Goal: Transaction & Acquisition: Obtain resource

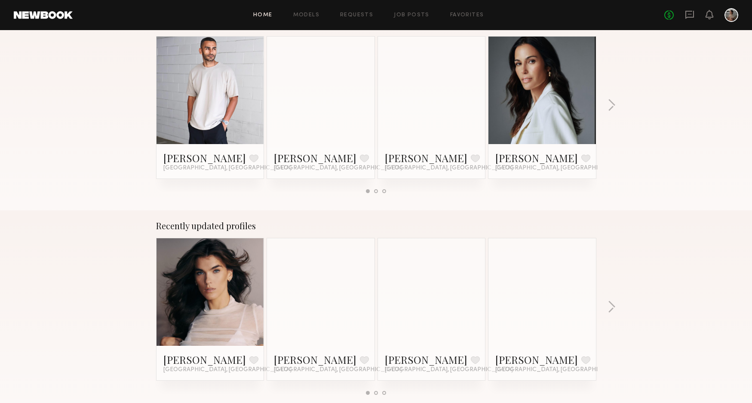
scroll to position [372, 0]
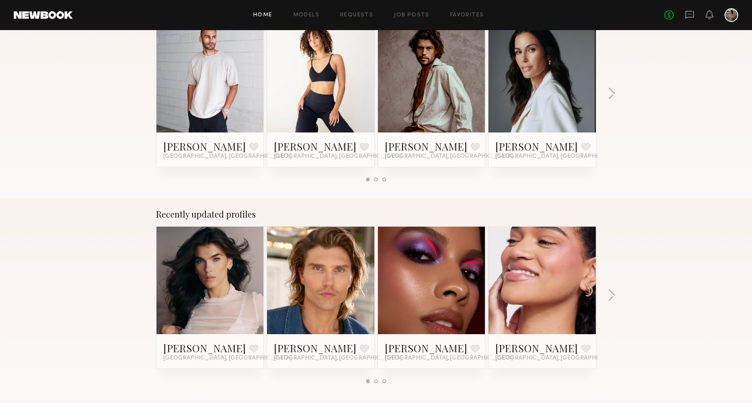
click at [424, 125] on link at bounding box center [432, 79] width 52 height 108
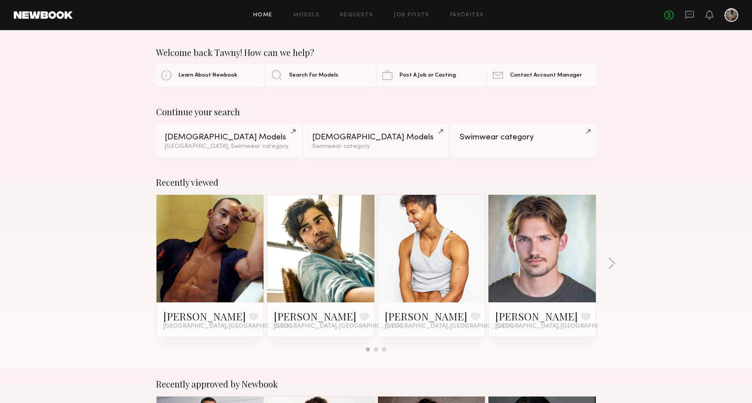
scroll to position [0, 0]
click at [299, 18] on link "Models" at bounding box center [306, 15] width 26 height 6
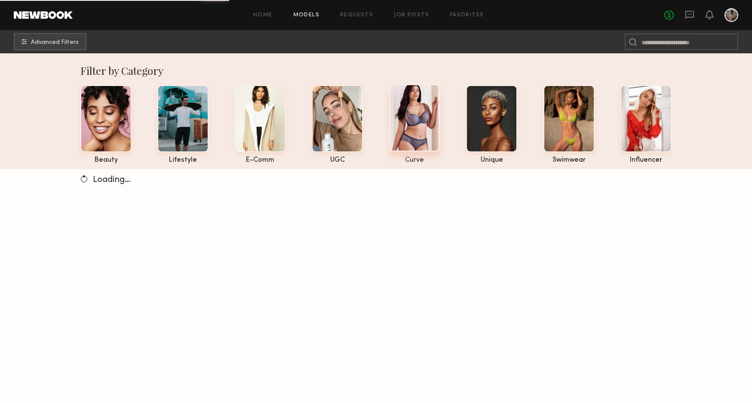
click at [419, 119] on div at bounding box center [414, 117] width 51 height 67
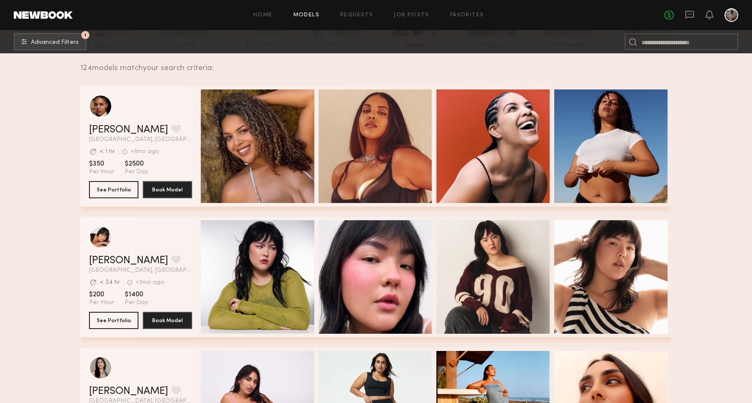
scroll to position [113, 0]
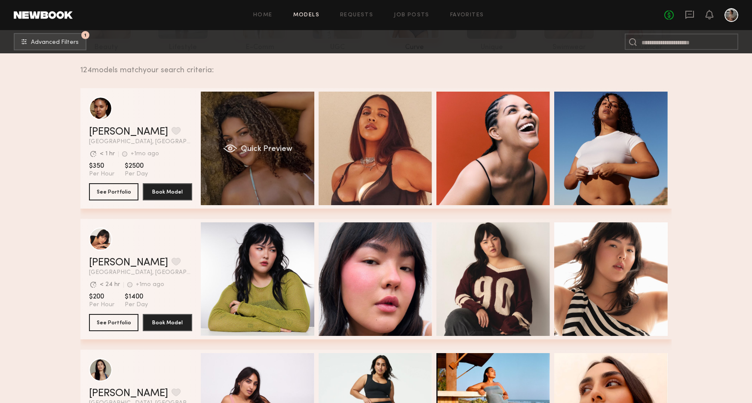
click at [243, 152] on span "Quick Preview" at bounding box center [267, 149] width 52 height 8
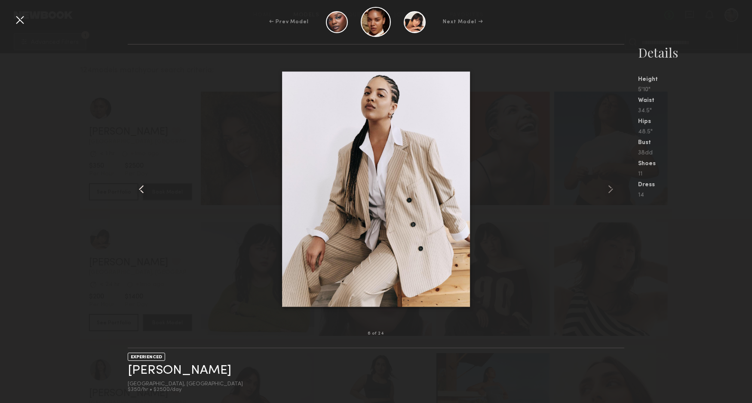
click at [137, 148] on div at bounding box center [138, 188] width 20 height 261
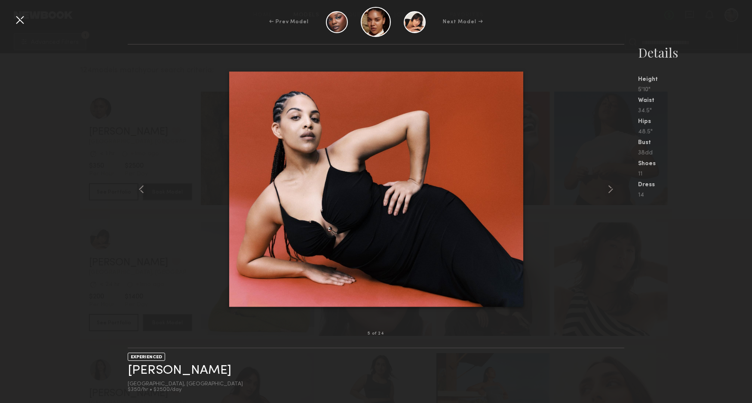
click at [18, 18] on div at bounding box center [20, 20] width 14 height 14
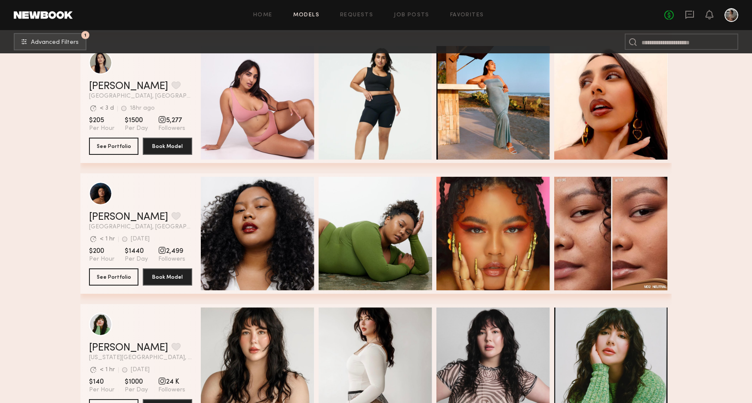
scroll to position [470, 0]
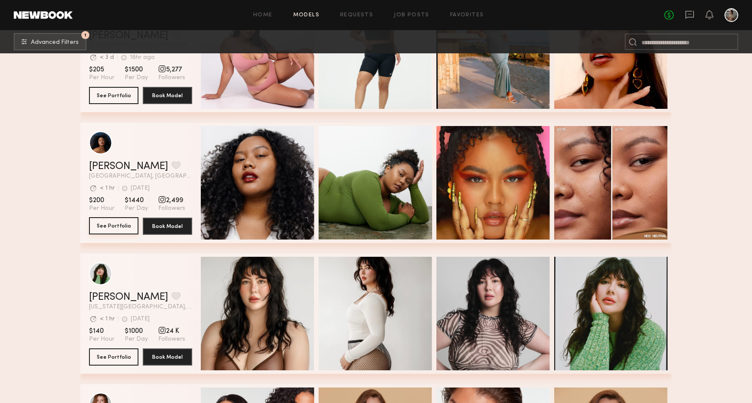
click at [117, 225] on button "See Portfolio" at bounding box center [113, 225] width 49 height 17
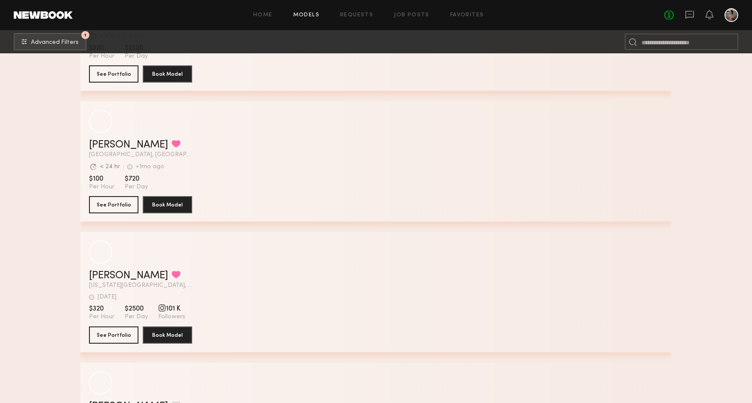
scroll to position [4804, 0]
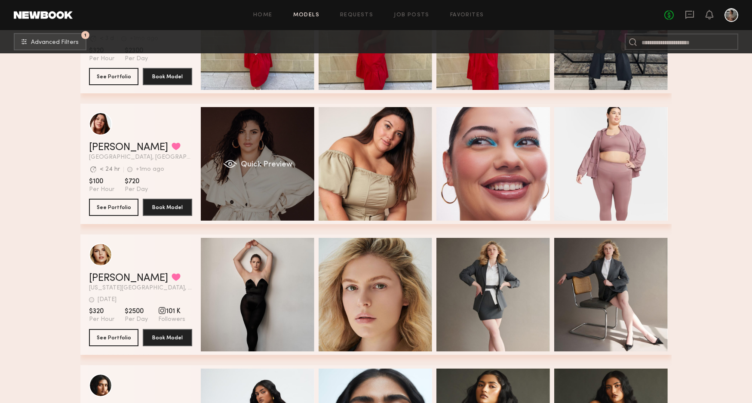
click at [271, 156] on div "Quick Preview" at bounding box center [258, 164] width 114 height 114
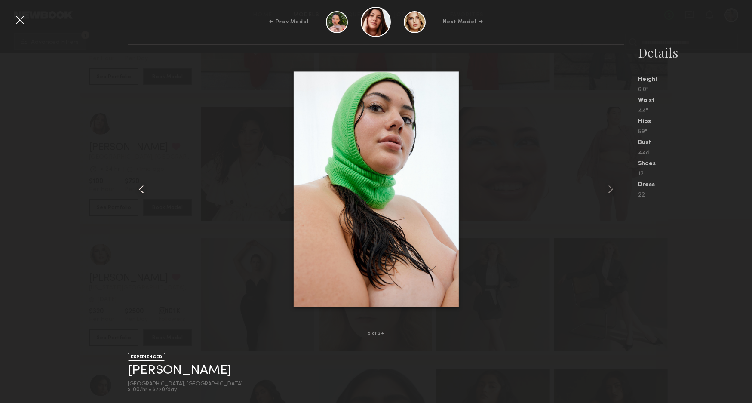
click at [147, 123] on div at bounding box center [138, 188] width 20 height 261
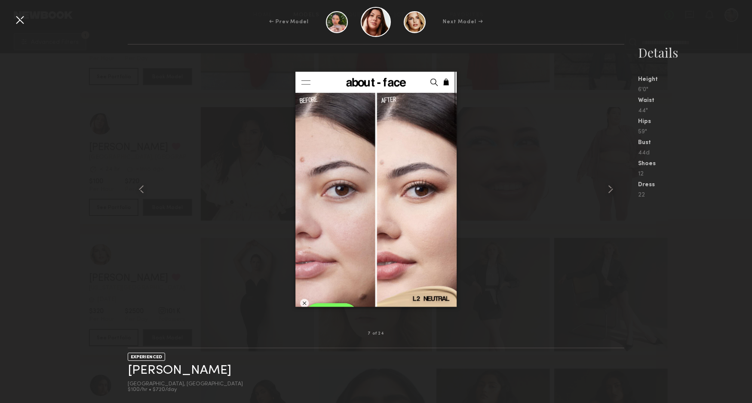
click at [21, 20] on div at bounding box center [20, 20] width 14 height 14
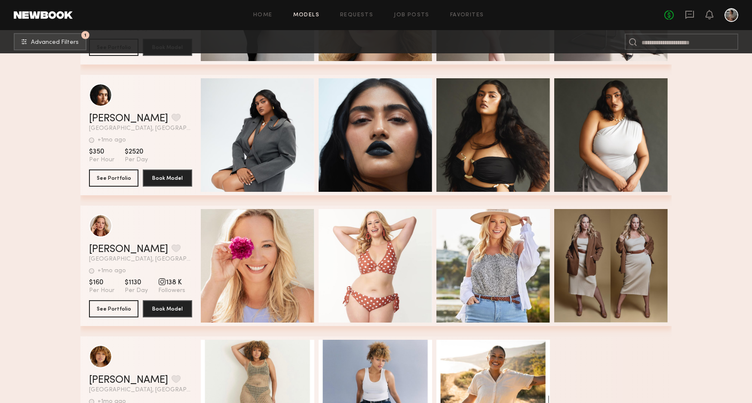
scroll to position [5098, 0]
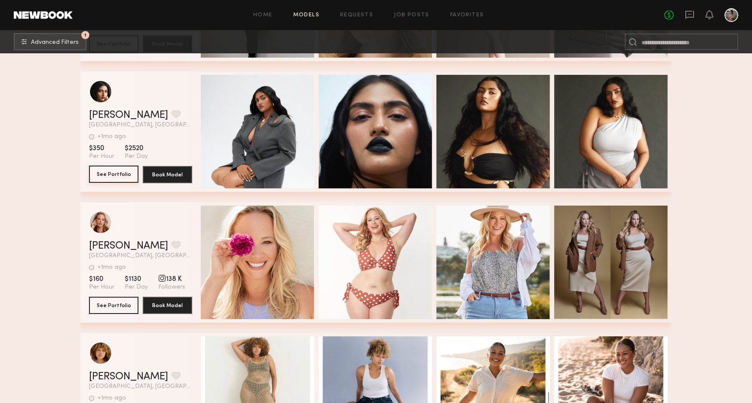
click at [114, 172] on button "See Portfolio" at bounding box center [113, 174] width 49 height 17
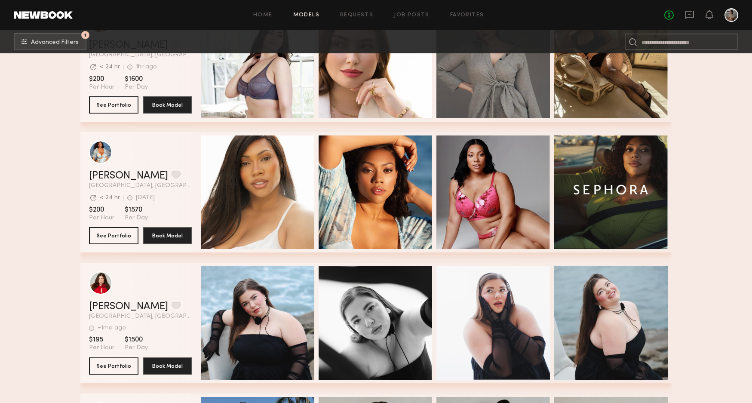
scroll to position [5560, 0]
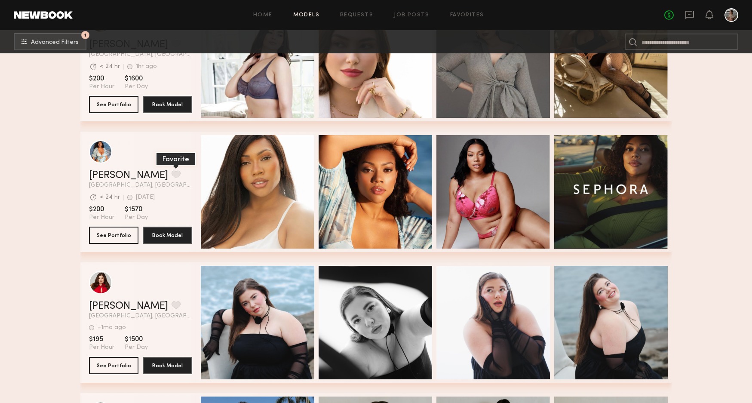
click at [172, 173] on button "grid" at bounding box center [176, 174] width 9 height 8
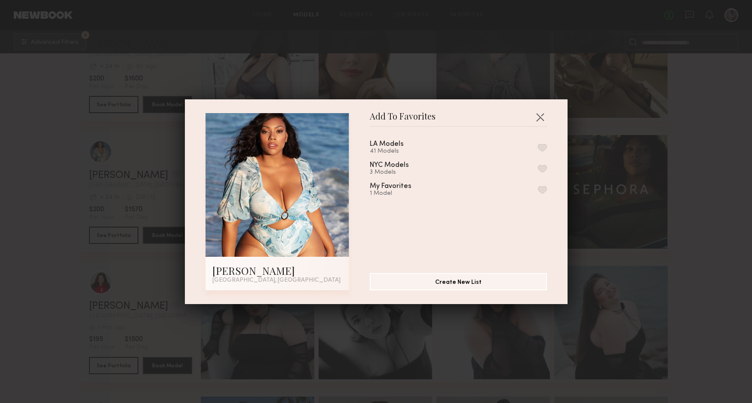
click at [545, 146] on button "button" at bounding box center [542, 148] width 9 height 8
click at [541, 117] on button "button" at bounding box center [540, 117] width 14 height 14
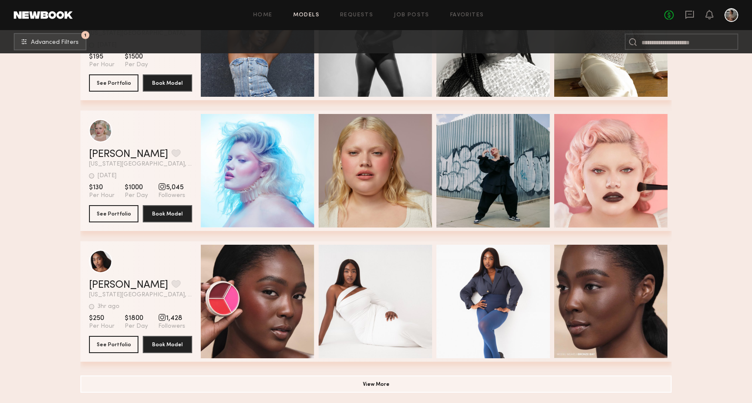
scroll to position [6104, 0]
click at [334, 381] on button "View More" at bounding box center [375, 383] width 591 height 17
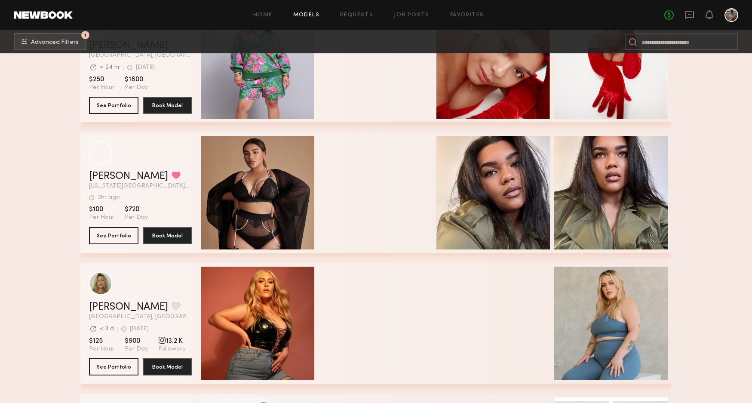
scroll to position [2640, 0]
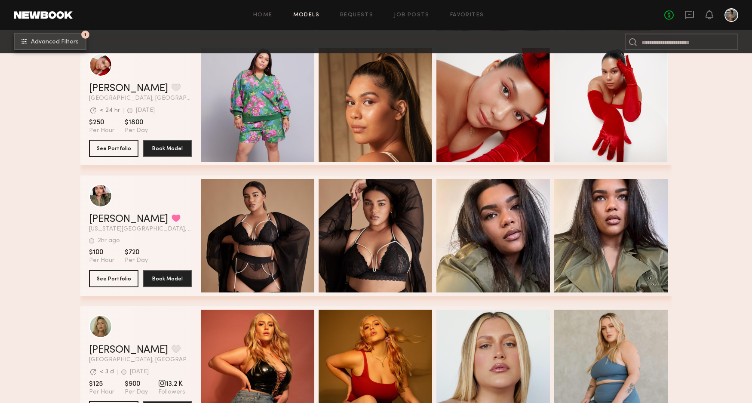
click at [32, 41] on span "Advanced Filters" at bounding box center [55, 42] width 48 height 6
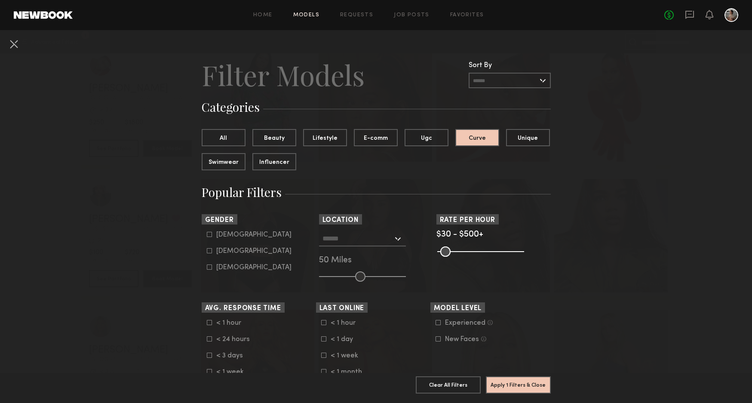
click at [396, 239] on div at bounding box center [362, 238] width 87 height 15
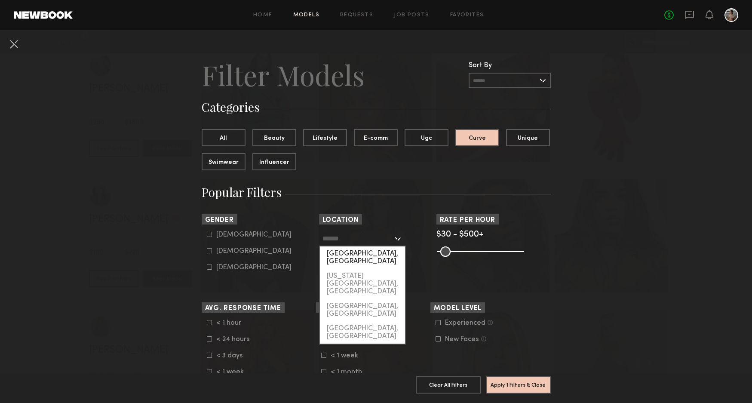
click at [366, 257] on div "Los Angeles, CA" at bounding box center [362, 257] width 85 height 22
type input "**********"
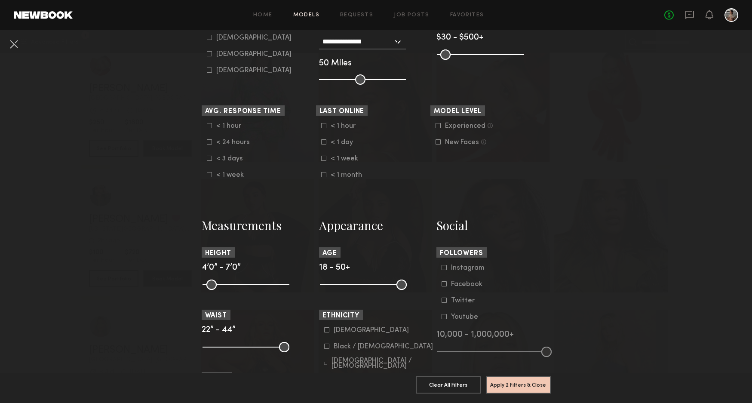
scroll to position [198, 0]
drag, startPoint x: 207, startPoint y: 283, endPoint x: 201, endPoint y: 283, distance: 6.0
click at [201, 283] on nb-browse-filters "**********" at bounding box center [376, 386] width 752 height 1108
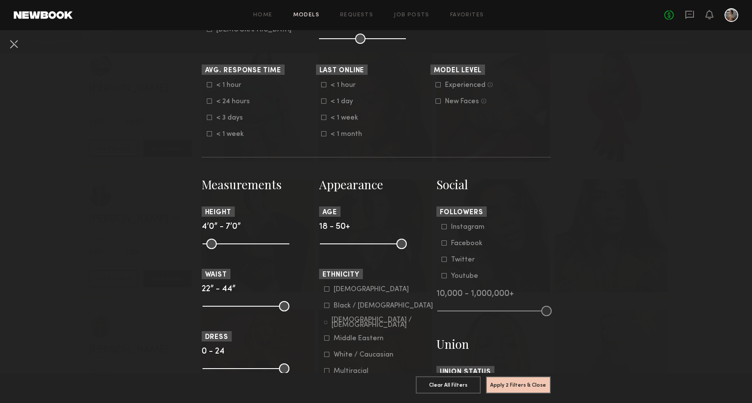
scroll to position [247, 0]
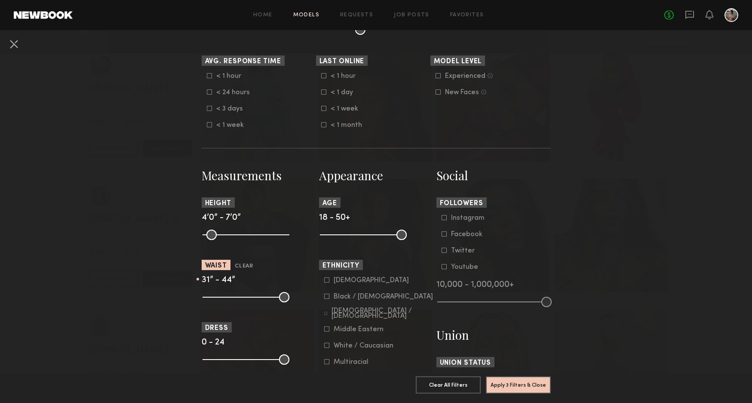
drag, startPoint x: 205, startPoint y: 297, endPoint x: 240, endPoint y: 299, distance: 35.3
click at [240, 299] on input "range" at bounding box center [246, 297] width 87 height 10
drag, startPoint x: 240, startPoint y: 298, endPoint x: 262, endPoint y: 301, distance: 22.9
type input "**"
click at [262, 301] on input "range" at bounding box center [246, 297] width 87 height 10
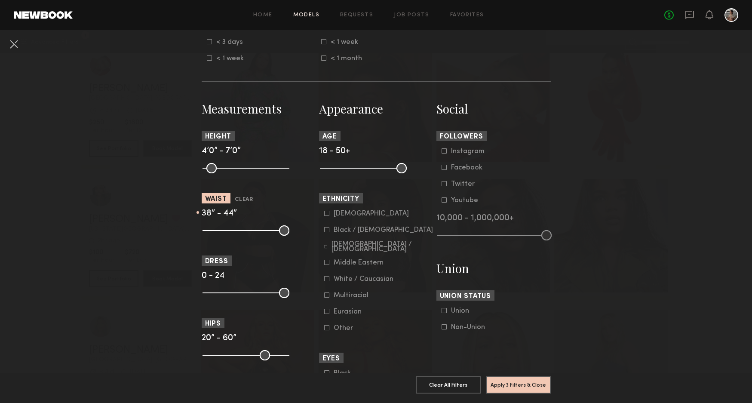
scroll to position [331, 0]
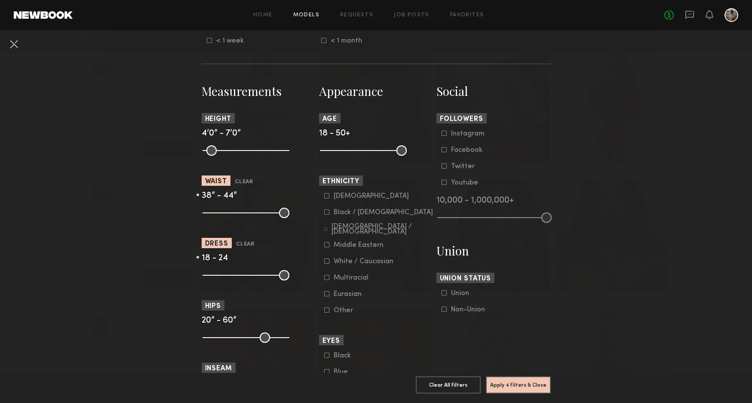
drag, startPoint x: 208, startPoint y: 276, endPoint x: 263, endPoint y: 282, distance: 55.3
type input "**"
click at [263, 280] on common-range-minmax at bounding box center [245, 274] width 87 height 10
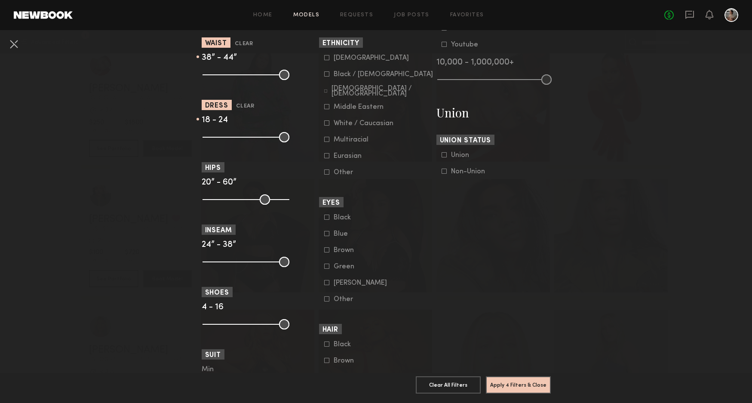
scroll to position [447, 0]
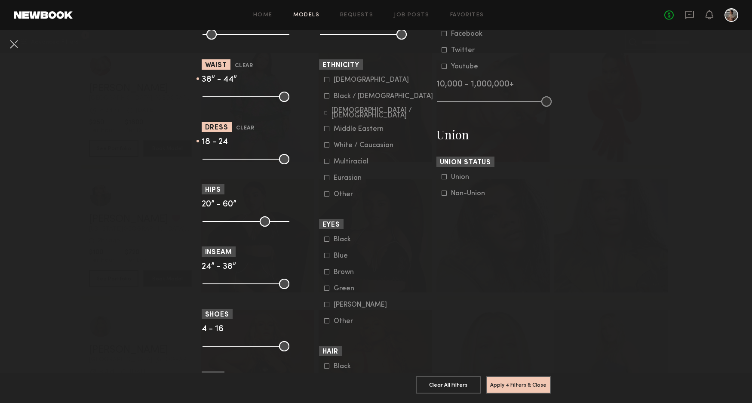
click at [207, 282] on input "range" at bounding box center [246, 284] width 87 height 10
drag, startPoint x: 206, startPoint y: 219, endPoint x: 261, endPoint y: 235, distance: 57.6
type input "**"
click at [261, 235] on section "Measurements Height 4’0” - 7’0” Waist Clear 38” - 44” Dress Clear 18 - 24 Hips …" at bounding box center [259, 300] width 114 height 666
click at [517, 386] on button "Apply 5 Filters & Close" at bounding box center [518, 384] width 65 height 17
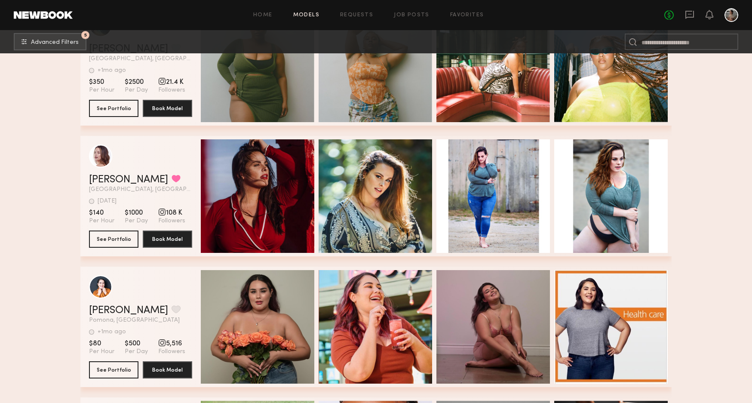
scroll to position [327, 0]
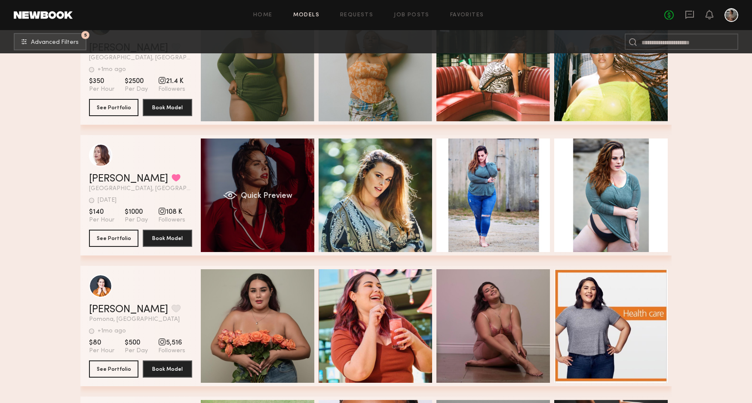
click at [259, 194] on span "Quick Preview" at bounding box center [267, 196] width 52 height 8
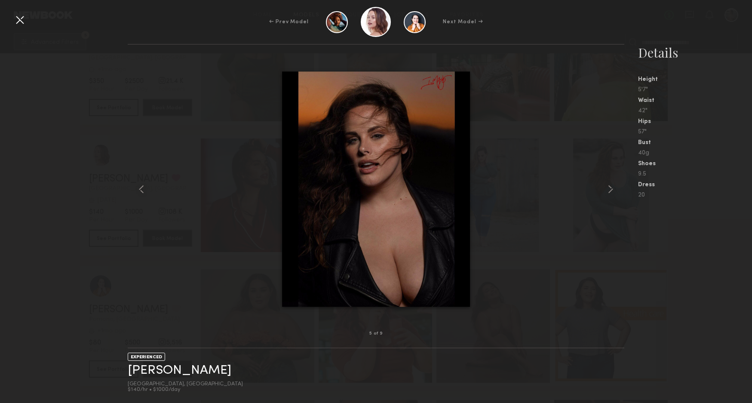
click at [236, 185] on div at bounding box center [376, 188] width 496 height 261
click at [22, 18] on div at bounding box center [20, 20] width 14 height 14
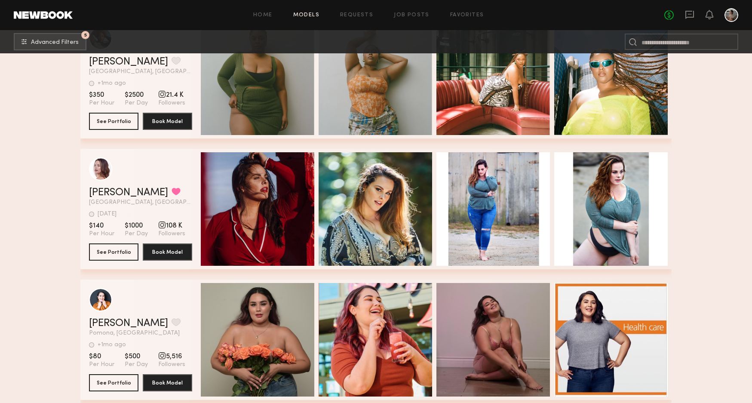
scroll to position [312, 0]
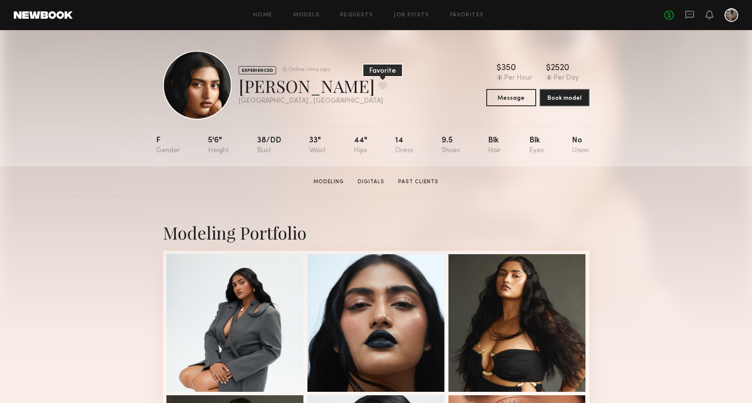
click at [378, 83] on button at bounding box center [382, 86] width 9 height 8
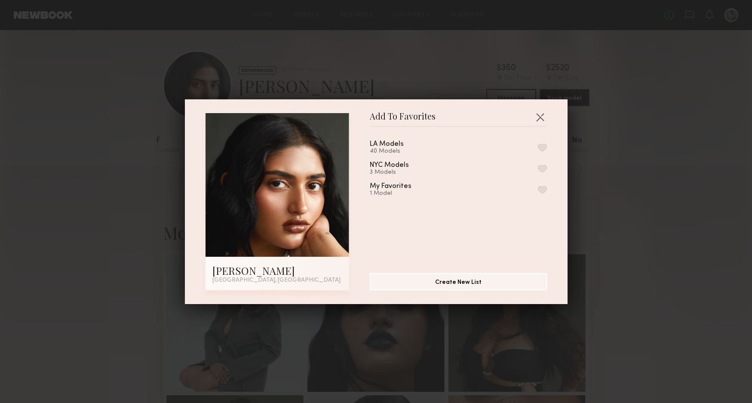
click at [540, 147] on button "button" at bounding box center [542, 148] width 9 height 8
click at [541, 117] on button "button" at bounding box center [540, 117] width 14 height 14
